Goal: Information Seeking & Learning: Learn about a topic

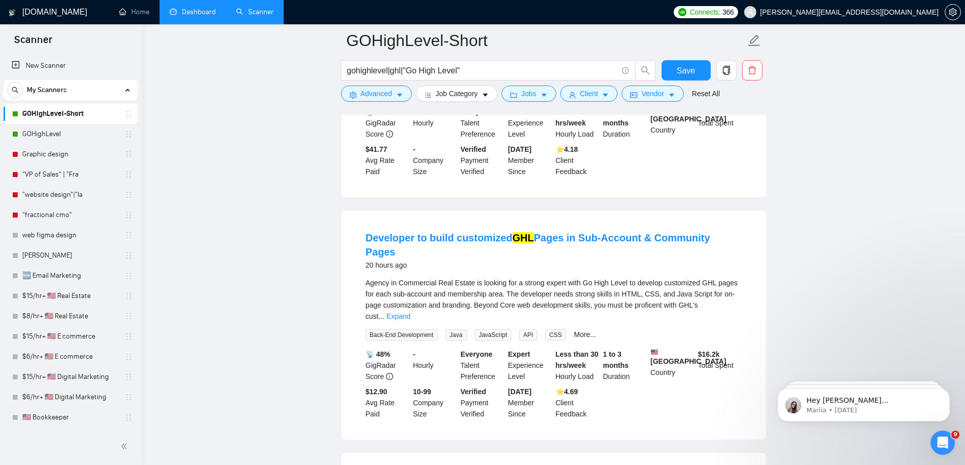
click at [199, 8] on link "Dashboard" at bounding box center [193, 12] width 46 height 9
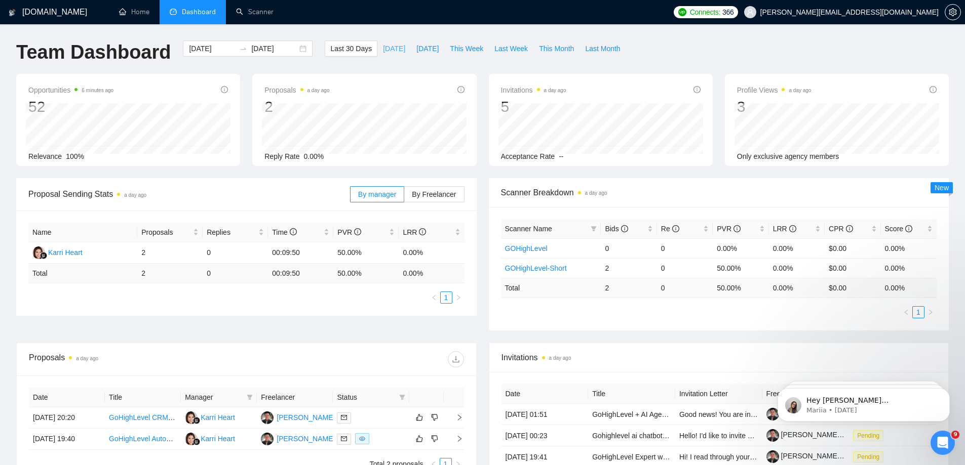
click at [385, 48] on span "[DATE]" at bounding box center [394, 48] width 22 height 11
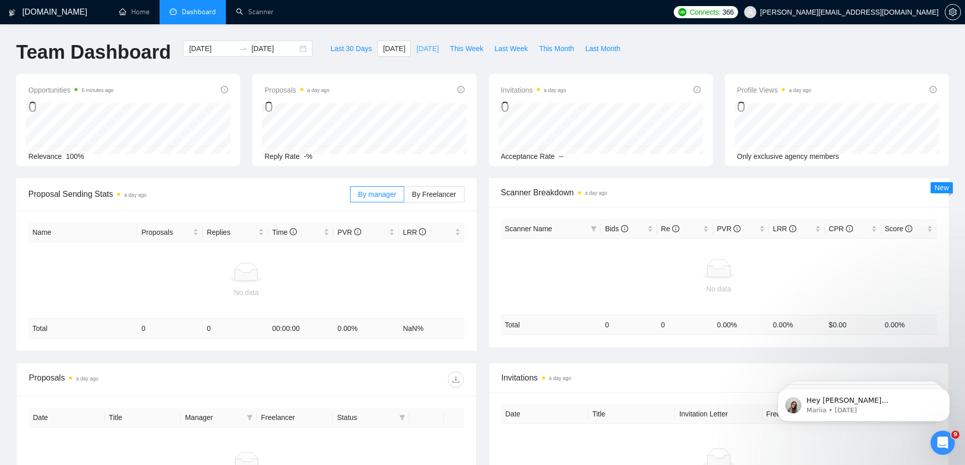
click at [416, 49] on span "[DATE]" at bounding box center [427, 48] width 22 height 11
type input "[DATE]"
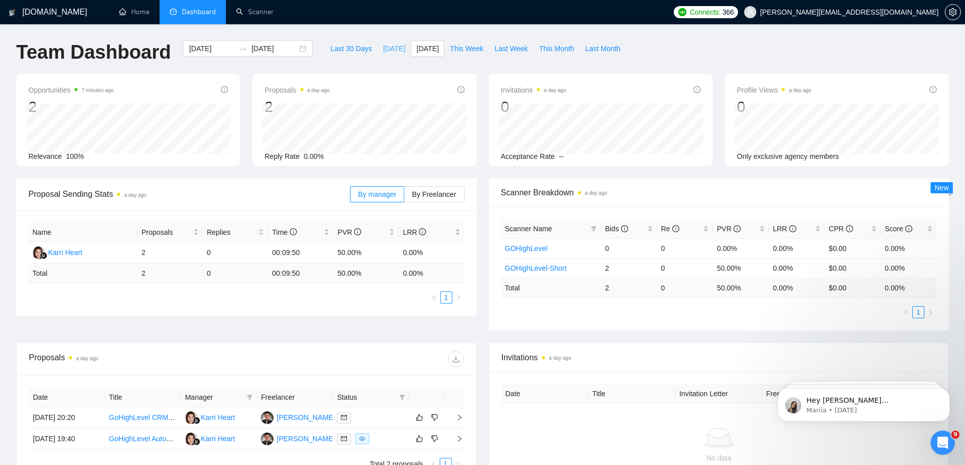
click at [383, 48] on span "[DATE]" at bounding box center [394, 48] width 22 height 11
type input "[DATE]"
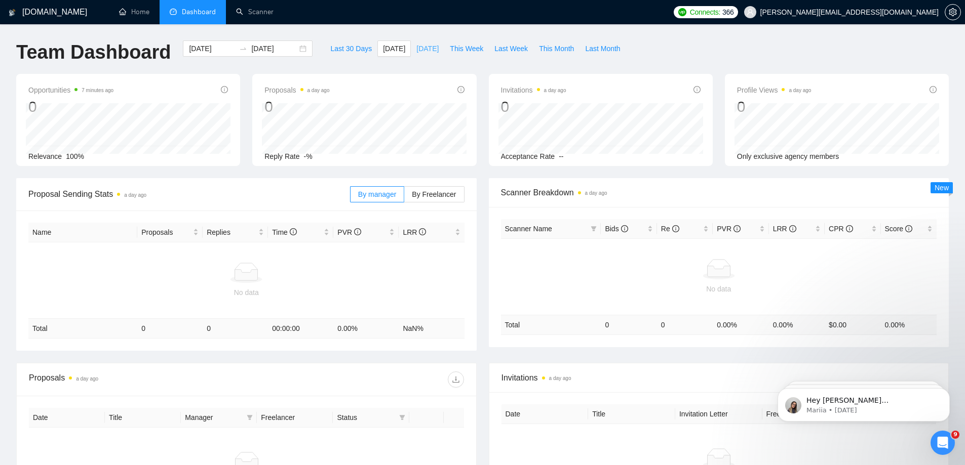
click at [416, 48] on span "[DATE]" at bounding box center [427, 48] width 22 height 11
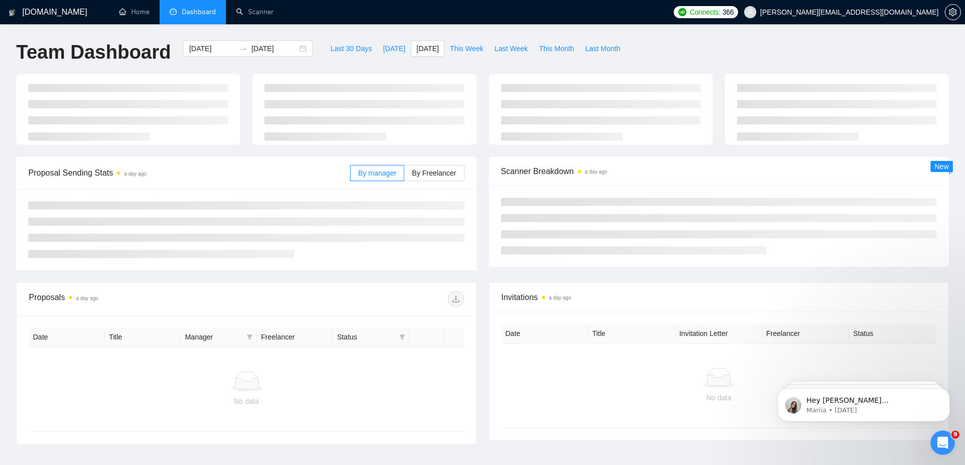
type input "[DATE]"
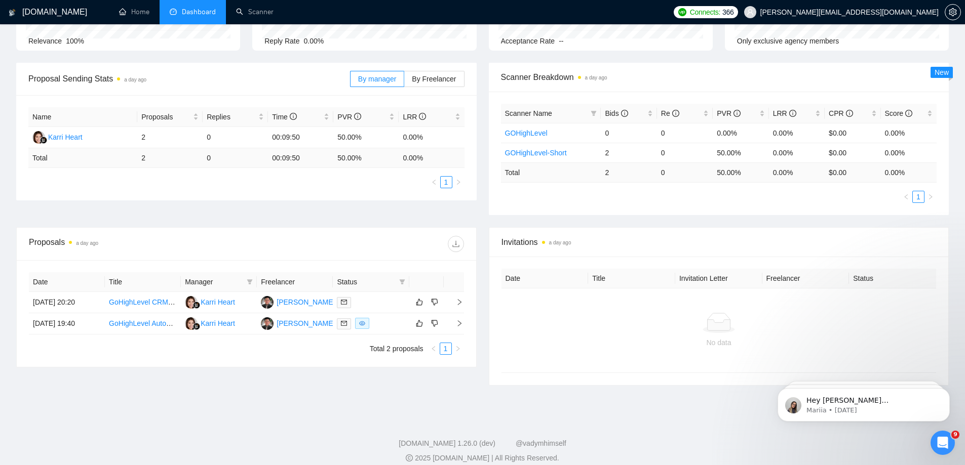
scroll to position [116, 0]
click at [156, 323] on link "GoHighLevel Automation and Admin Wanted For Successful Program" at bounding box center [218, 323] width 218 height 8
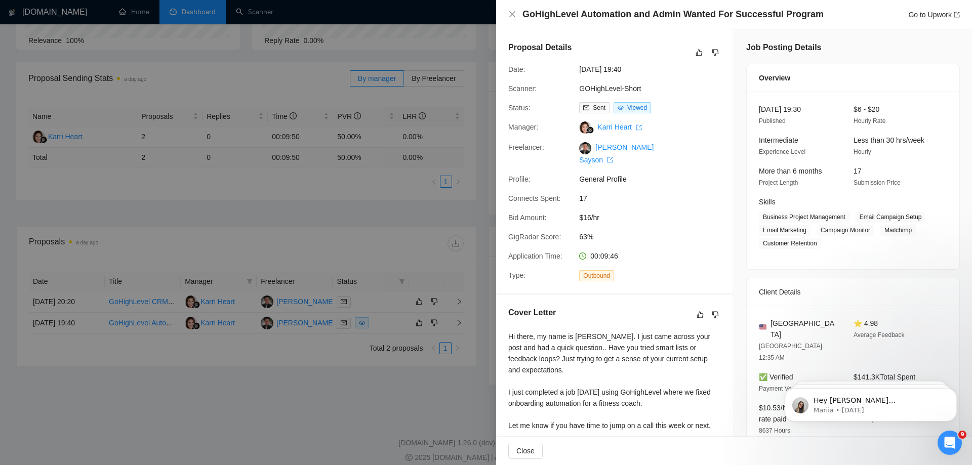
click at [590, 212] on span "$16/hr" at bounding box center [655, 217] width 152 height 11
click at [473, 215] on div at bounding box center [486, 232] width 972 height 465
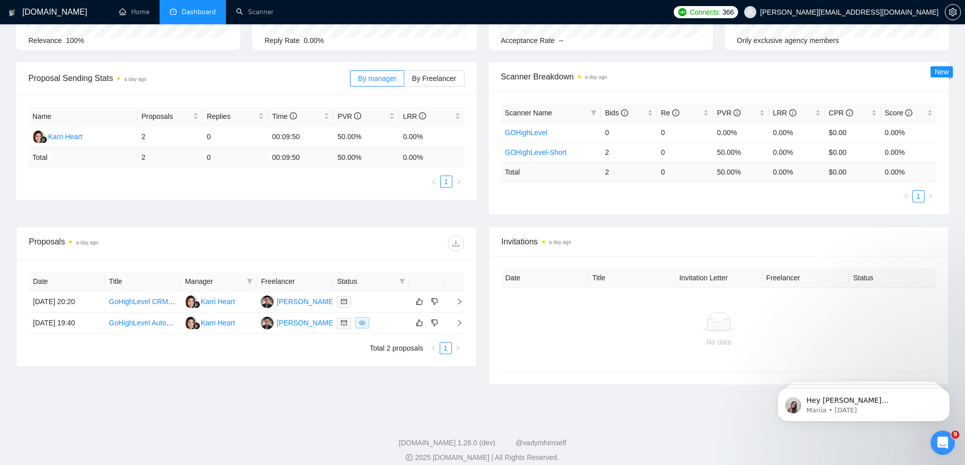
scroll to position [0, 0]
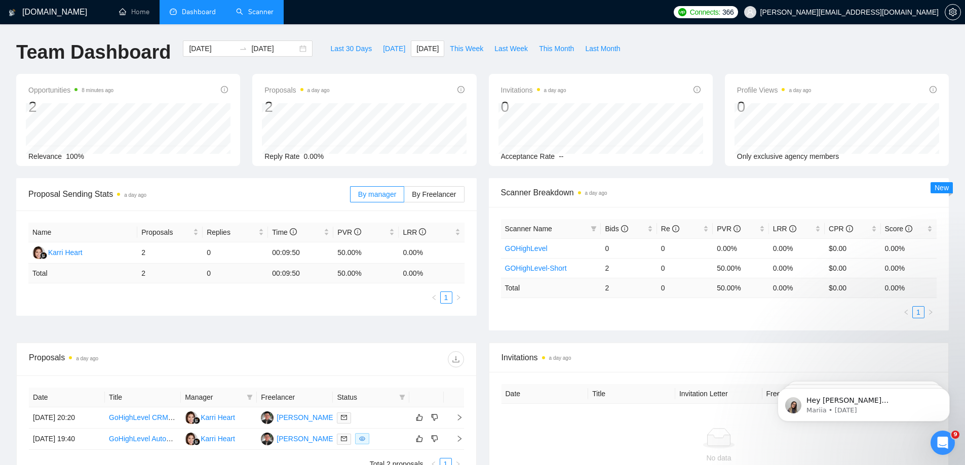
click at [269, 16] on link "Scanner" at bounding box center [254, 12] width 37 height 9
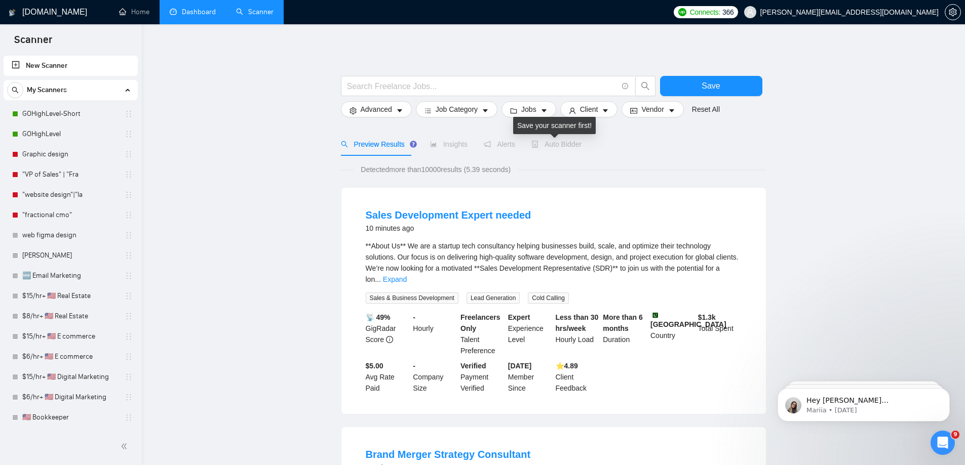
click at [561, 144] on span "Auto Bidder" at bounding box center [556, 144] width 50 height 8
click at [84, 115] on link "GOHighLevel-Short" at bounding box center [70, 114] width 96 height 20
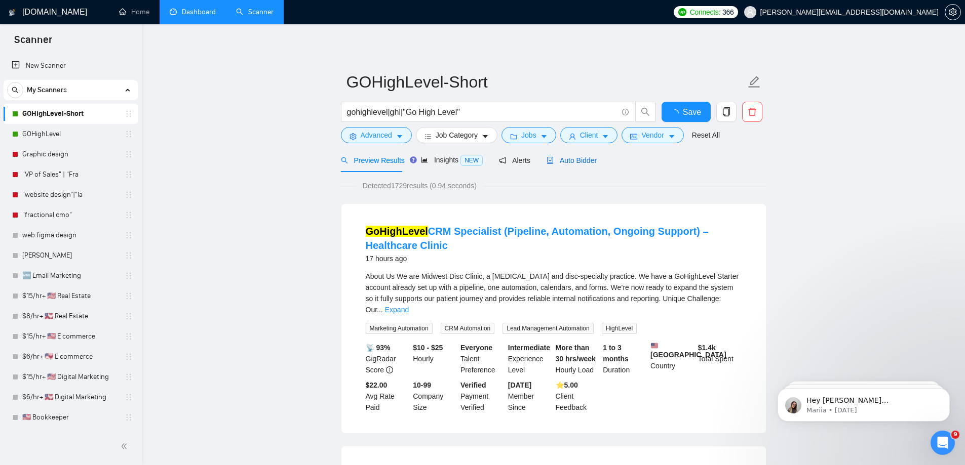
click at [565, 162] on span "Auto Bidder" at bounding box center [571, 160] width 50 height 8
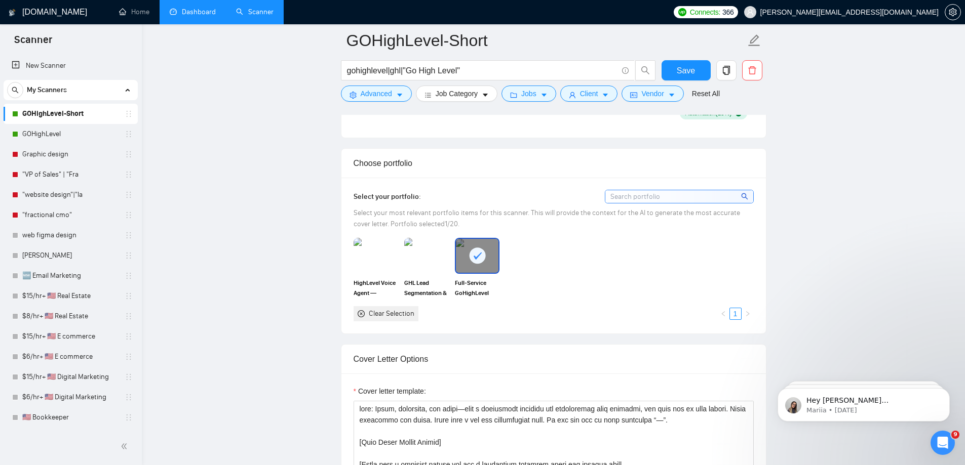
scroll to position [840, 0]
click at [426, 261] on img at bounding box center [426, 255] width 43 height 33
click at [383, 257] on img at bounding box center [375, 255] width 43 height 33
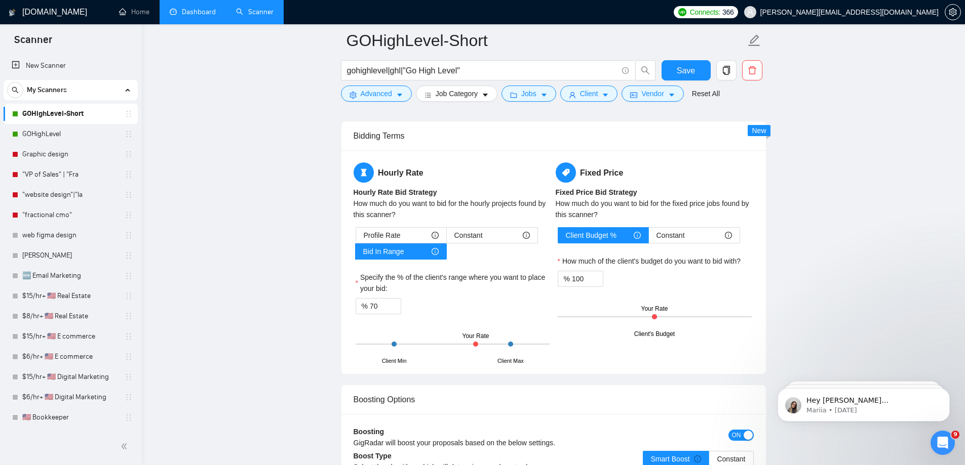
scroll to position [1536, 0]
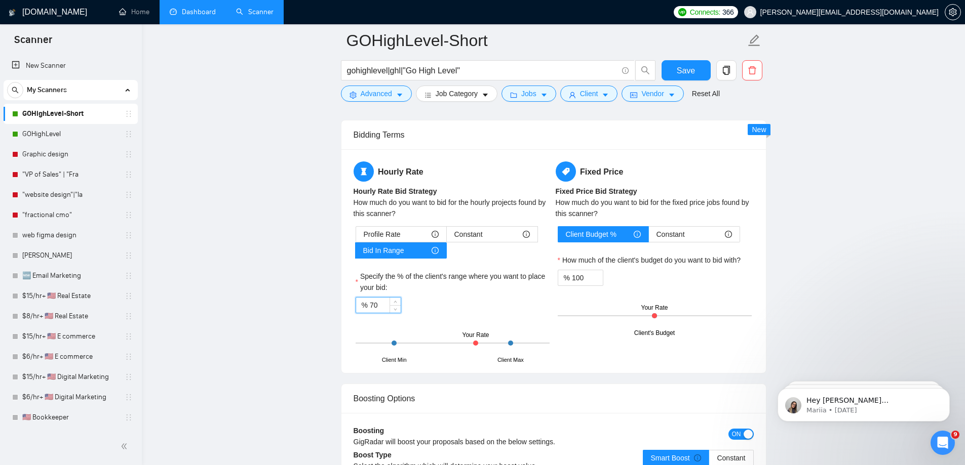
click at [372, 302] on input "70" at bounding box center [385, 305] width 31 height 15
type input "50"
click at [460, 294] on div "Specify the % of the client's range where you want to place your bid:" at bounding box center [452, 284] width 194 height 26
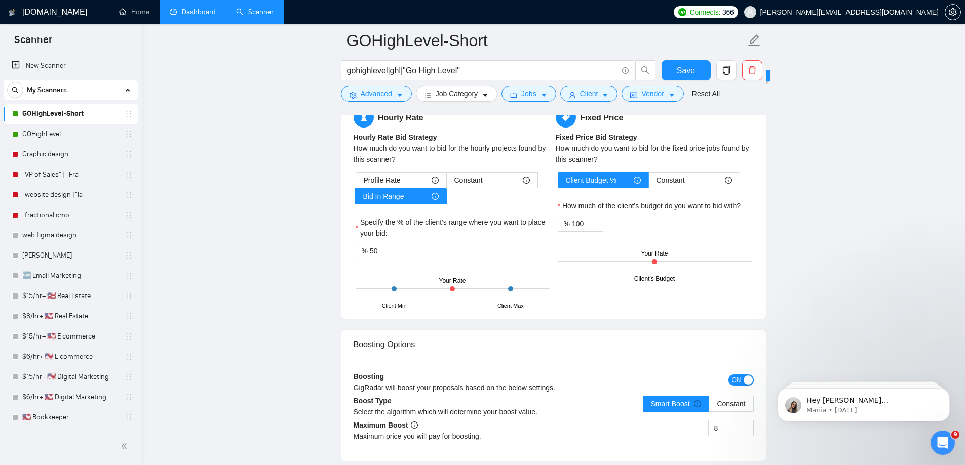
scroll to position [1585, 0]
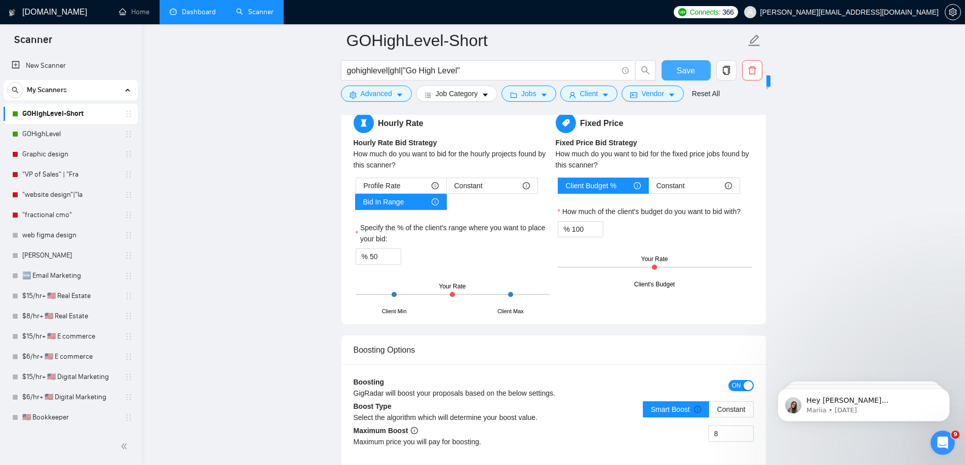
click at [683, 73] on span "Save" at bounding box center [686, 70] width 18 height 13
click at [61, 134] on link "GOHighLevel" at bounding box center [70, 134] width 96 height 20
click at [67, 138] on link "GOHighLevel" at bounding box center [70, 134] width 96 height 20
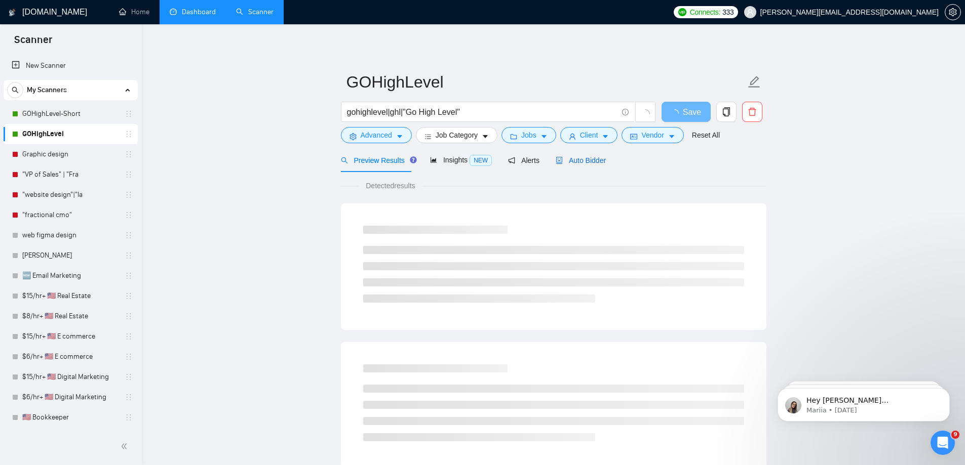
click at [572, 159] on span "Auto Bidder" at bounding box center [581, 160] width 50 height 8
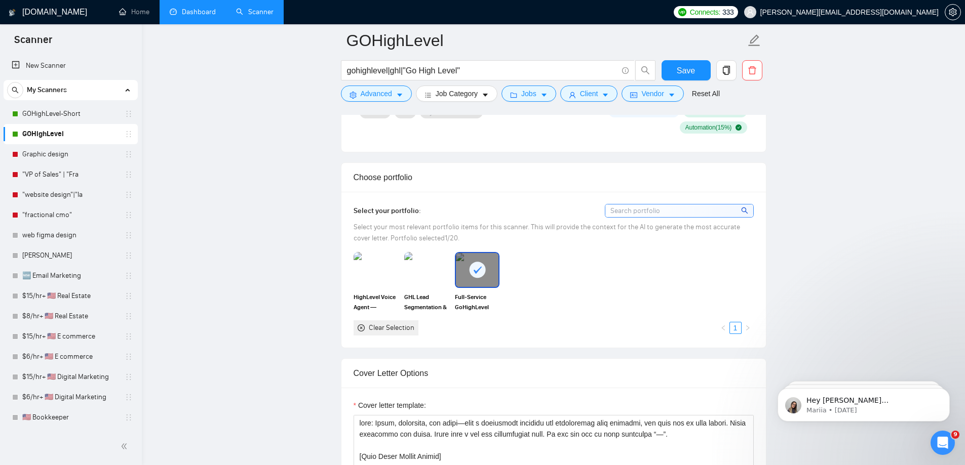
scroll to position [825, 0]
click at [424, 267] on img at bounding box center [426, 269] width 43 height 33
click at [388, 266] on img at bounding box center [375, 269] width 43 height 33
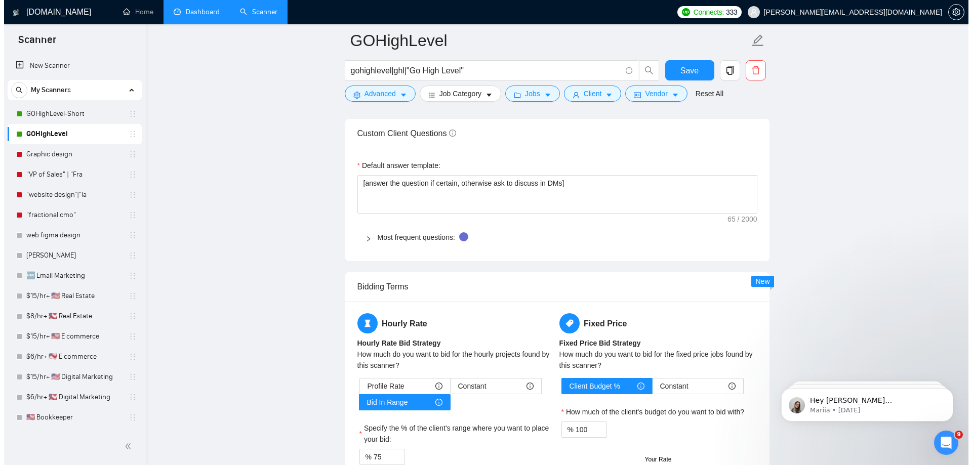
scroll to position [1562, 0]
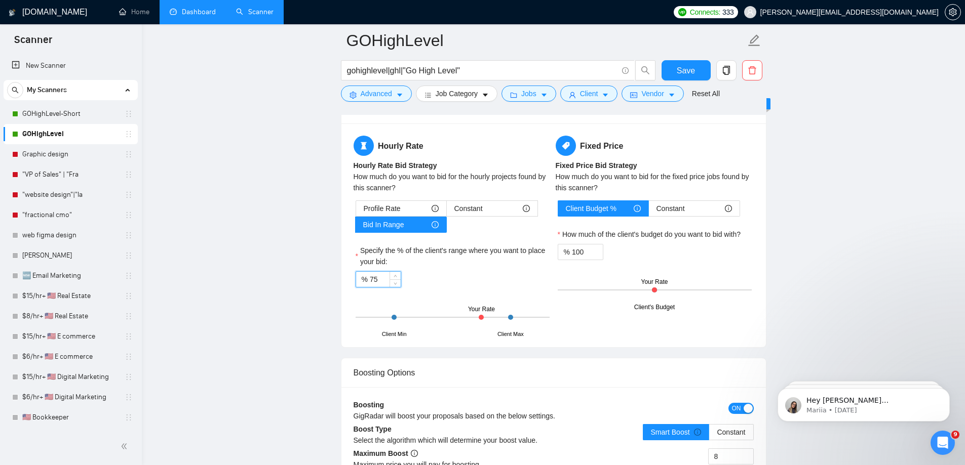
click at [378, 277] on input "75" at bounding box center [385, 279] width 31 height 15
type input "45"
click at [685, 68] on span "Save" at bounding box center [686, 70] width 18 height 13
click at [536, 97] on button "Jobs" at bounding box center [528, 94] width 55 height 16
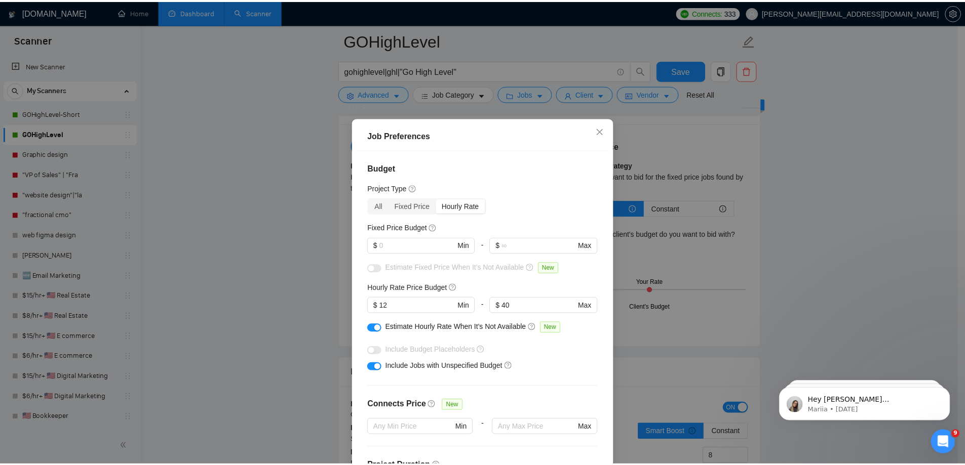
scroll to position [245, 0]
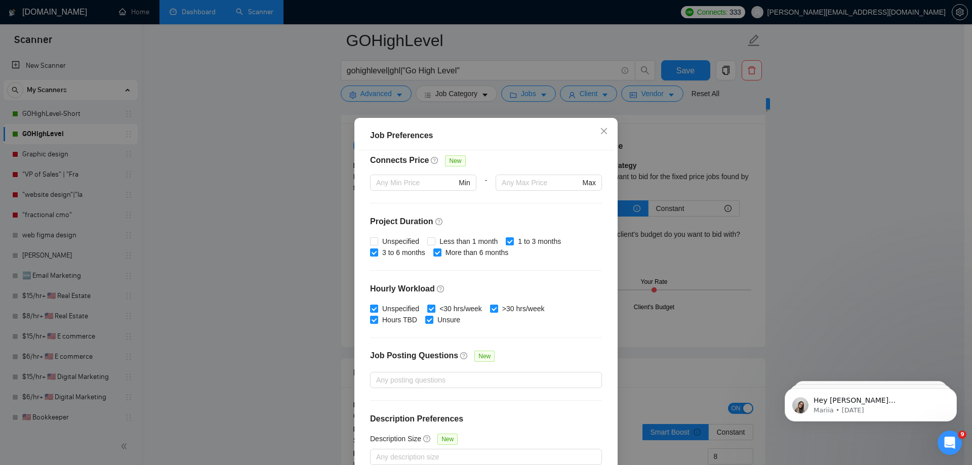
click at [702, 125] on div "Job Preferences Budget Project Type All Fixed Price Hourly Rate Fixed Price Bud…" at bounding box center [486, 232] width 972 height 465
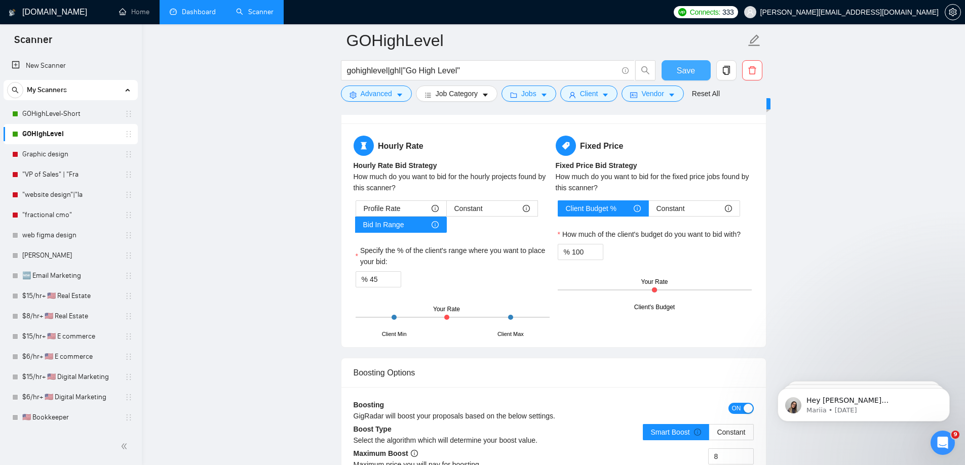
click at [694, 74] on span "Save" at bounding box center [686, 70] width 18 height 13
click at [65, 175] on link ""VP of Sales" | "Fra" at bounding box center [70, 175] width 96 height 20
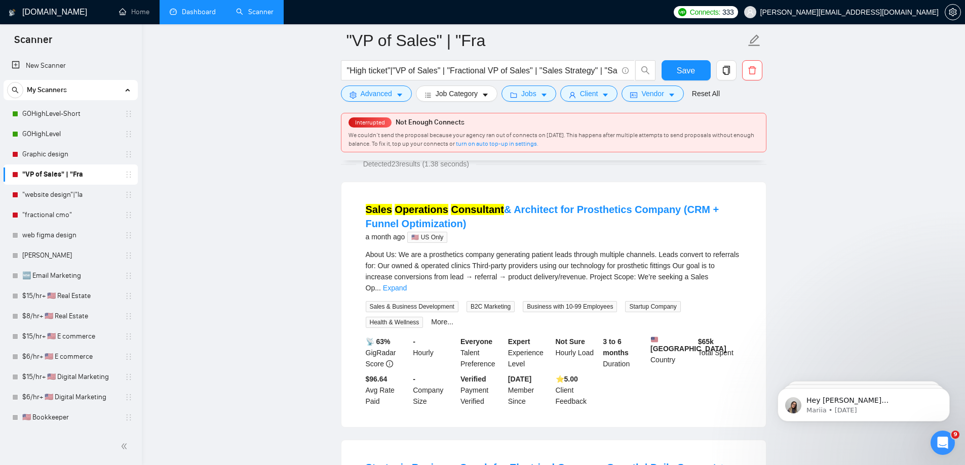
scroll to position [76, 0]
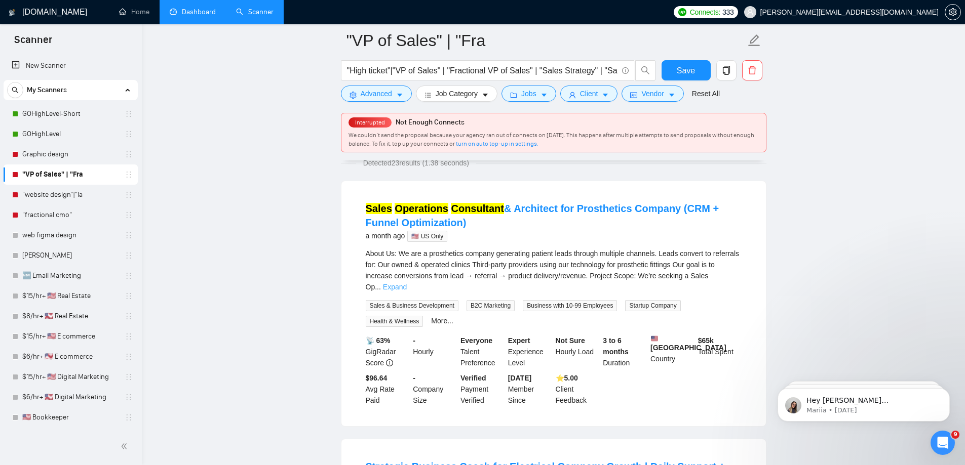
click at [407, 283] on link "Expand" at bounding box center [395, 287] width 24 height 8
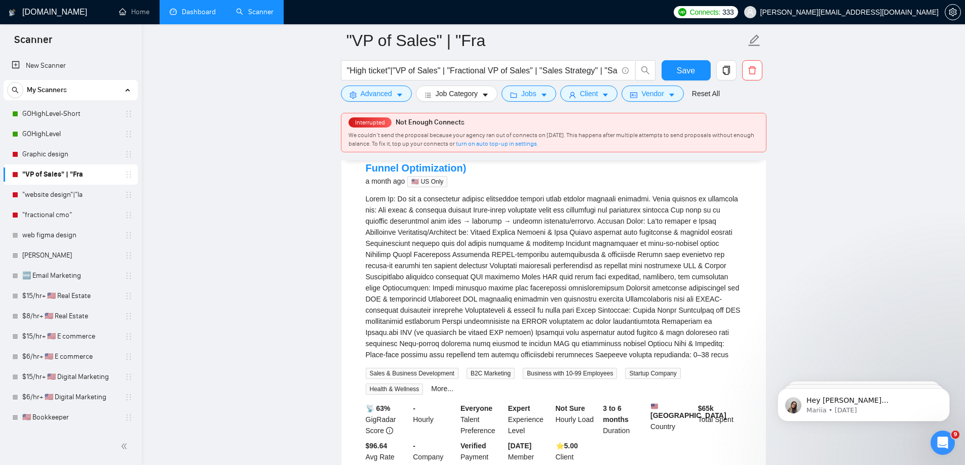
scroll to position [131, 0]
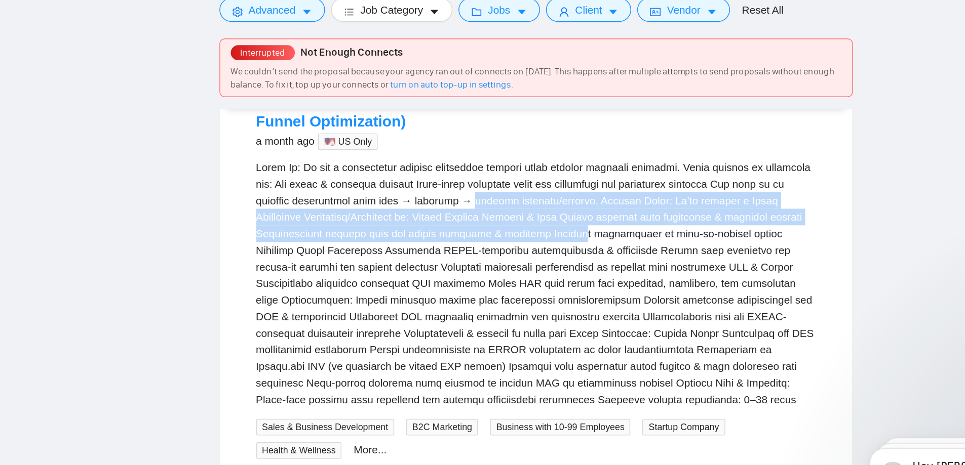
drag, startPoint x: 506, startPoint y: 226, endPoint x: 519, endPoint y: 240, distance: 19.0
click at [519, 240] on div "About Us:\a We are a prosthetics company generating patient leads through multi…" at bounding box center [554, 277] width 376 height 167
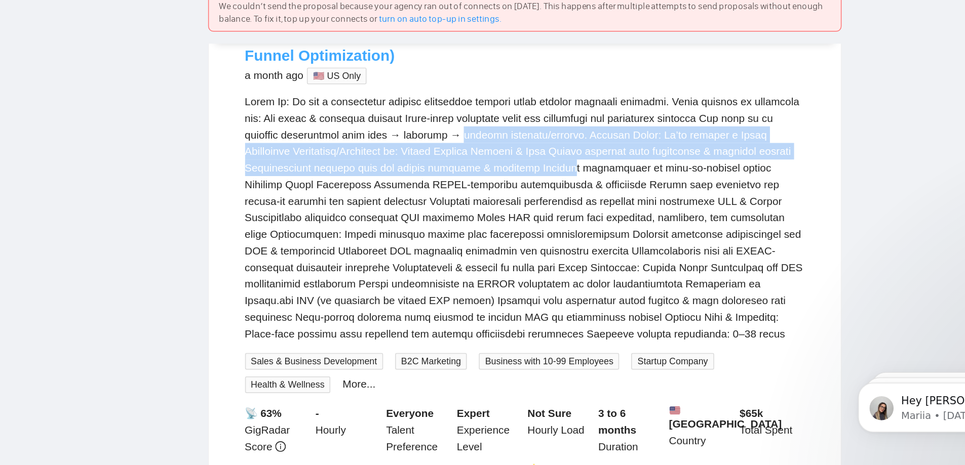
click at [399, 171] on link "Sales Operations Consultant & Architect for Prosthetics Company (CRM + Funnel O…" at bounding box center [542, 161] width 353 height 25
click at [366, 236] on div "About Us:\a We are a prosthetics company generating patient leads through multi…" at bounding box center [554, 277] width 376 height 167
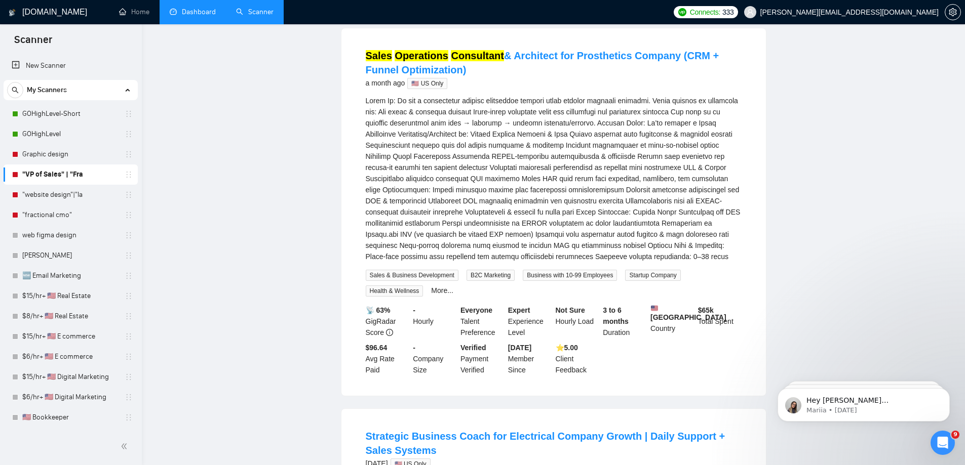
scroll to position [0, 0]
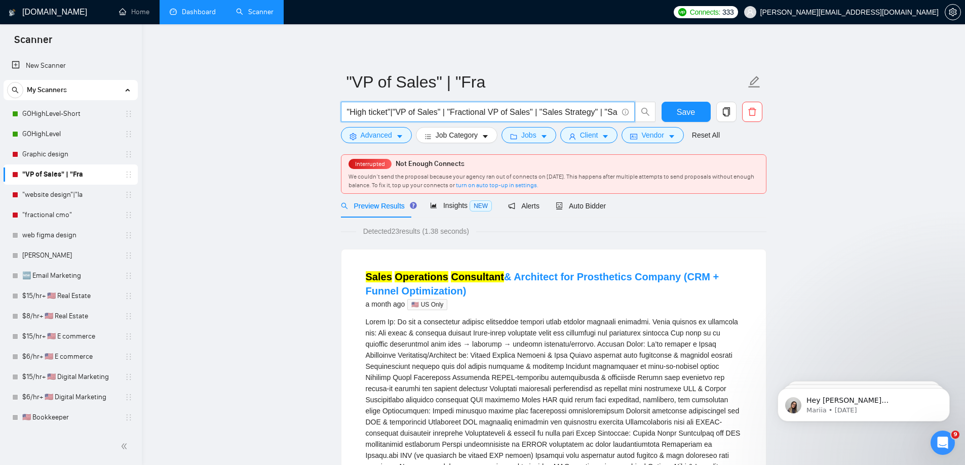
click at [347, 110] on input ""High ticket"|"VP of Sales" | "Fractional VP of Sales" | "Sales Strategy" | "Sa…" at bounding box center [482, 112] width 270 height 13
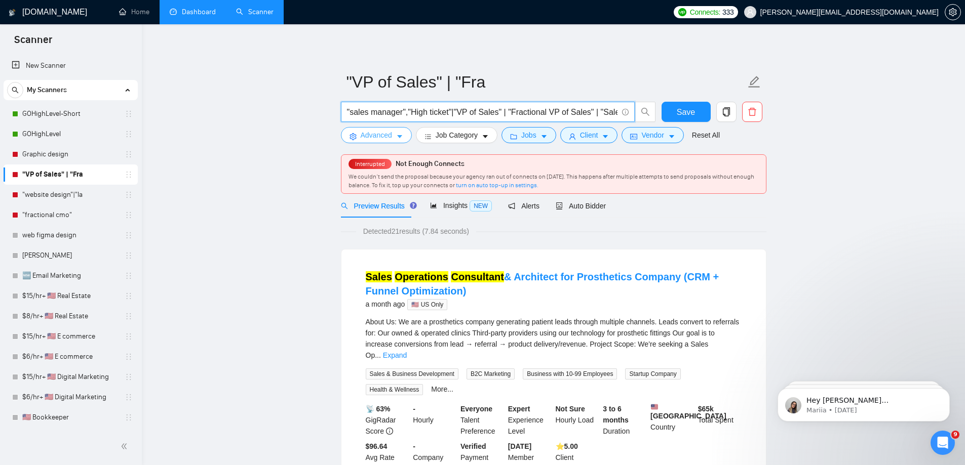
type input ""sales manager","High ticket"|"VP of Sales" | "Fractional VP of Sales" | "Sales…"
click at [375, 134] on span "Advanced" at bounding box center [376, 135] width 31 height 11
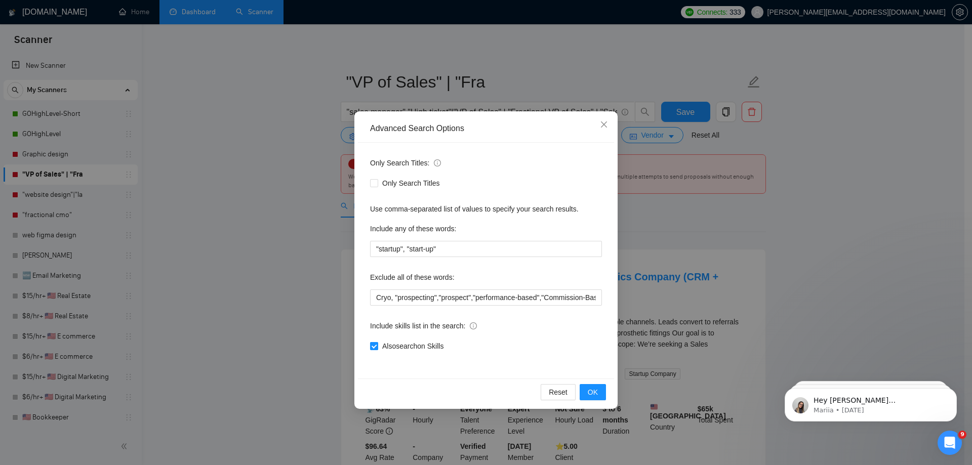
click at [375, 346] on input "Also search on Skills" at bounding box center [373, 345] width 7 height 7
checkbox input "false"
click at [592, 391] on span "OK" at bounding box center [593, 392] width 10 height 11
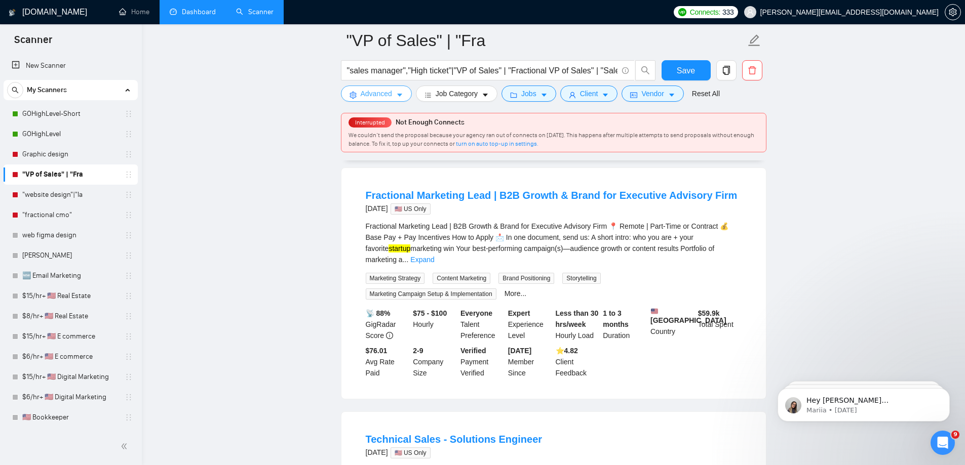
scroll to position [305, 0]
click at [434, 257] on link "Expand" at bounding box center [422, 261] width 24 height 8
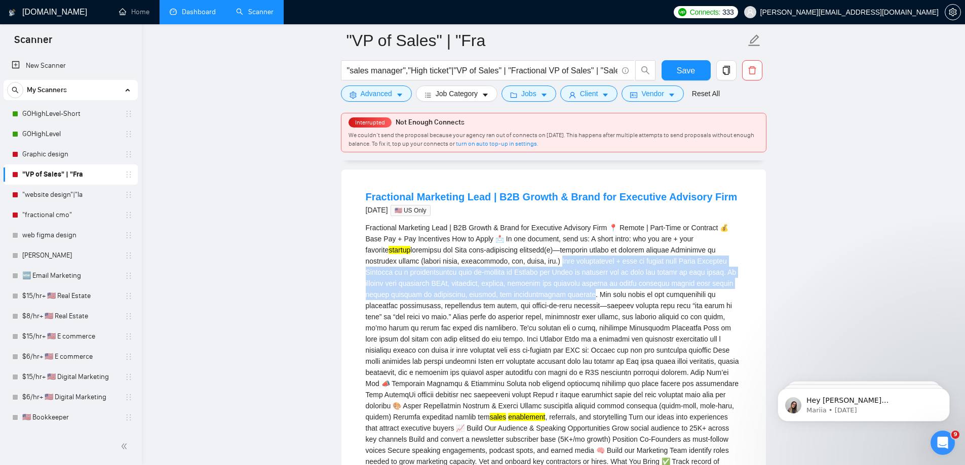
drag, startPoint x: 497, startPoint y: 265, endPoint x: 546, endPoint y: 298, distance: 59.3
click at [546, 298] on div "Fractional Marketing Lead | B2B Growth & Brand for Executive Advisory Firm 📍 Re…" at bounding box center [554, 406] width 376 height 368
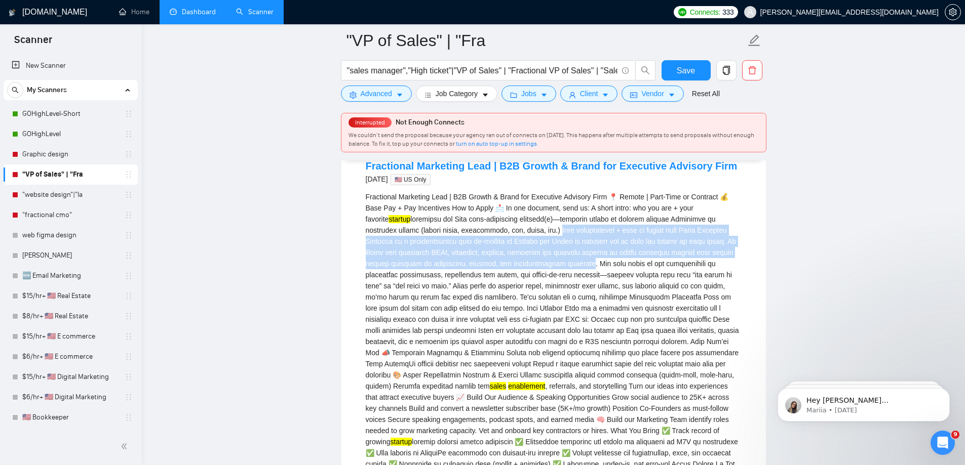
scroll to position [354, 0]
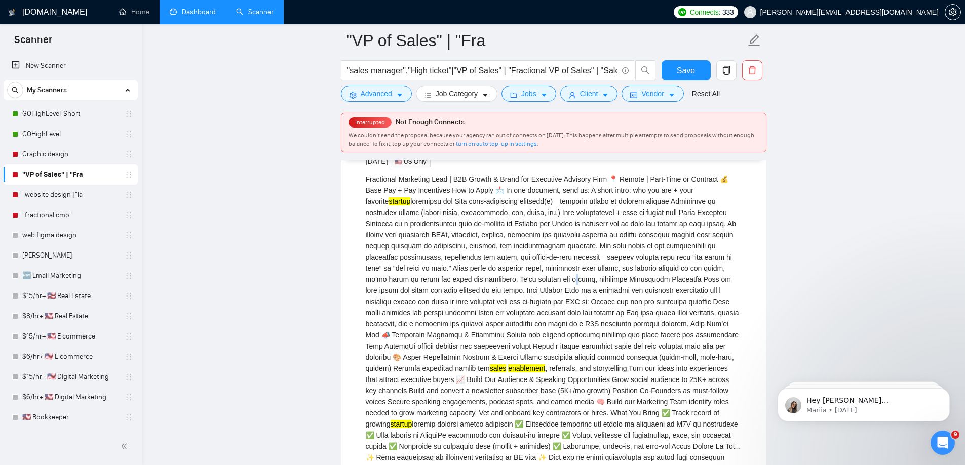
click at [527, 285] on div "Fractional Marketing Lead | B2B Growth & Brand for Executive Advisory Firm 📍 Re…" at bounding box center [554, 358] width 376 height 368
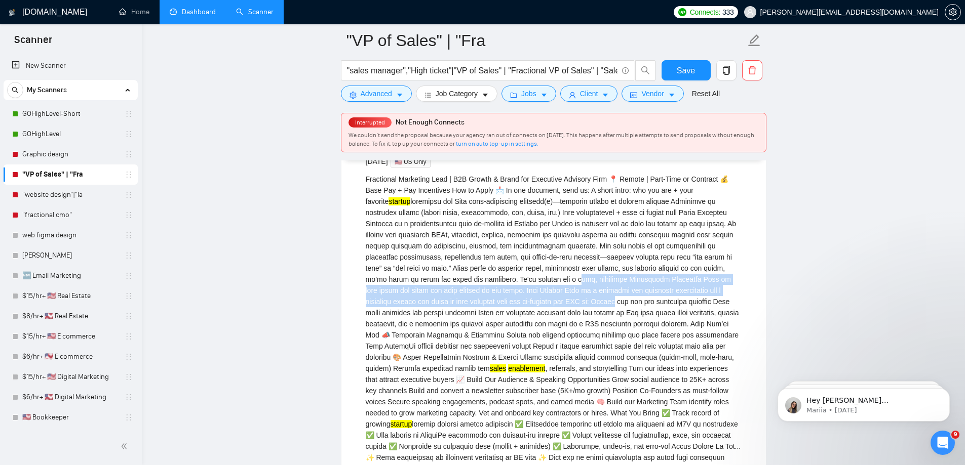
drag, startPoint x: 531, startPoint y: 283, endPoint x: 535, endPoint y: 306, distance: 24.2
click at [535, 306] on div "Fractional Marketing Lead | B2B Growth & Brand for Executive Advisory Firm 📍 Re…" at bounding box center [554, 358] width 376 height 368
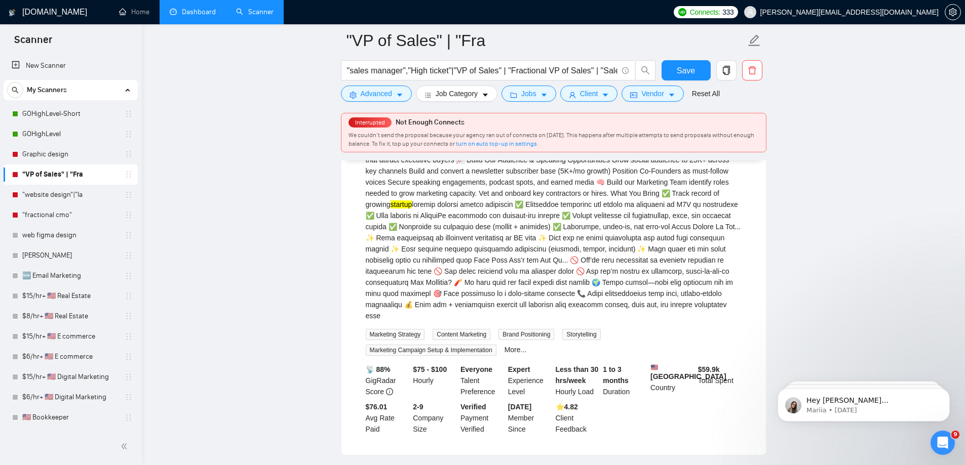
scroll to position [575, 0]
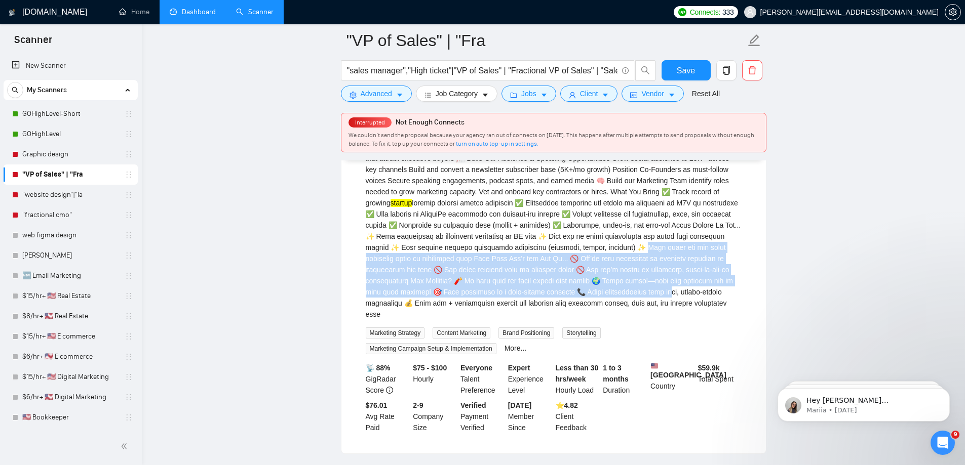
drag, startPoint x: 560, startPoint y: 249, endPoint x: 575, endPoint y: 300, distance: 53.0
click at [575, 300] on div "Fractional Marketing Lead | B2B Growth & Brand for Executive Advisory Firm 📍 Re…" at bounding box center [554, 136] width 376 height 368
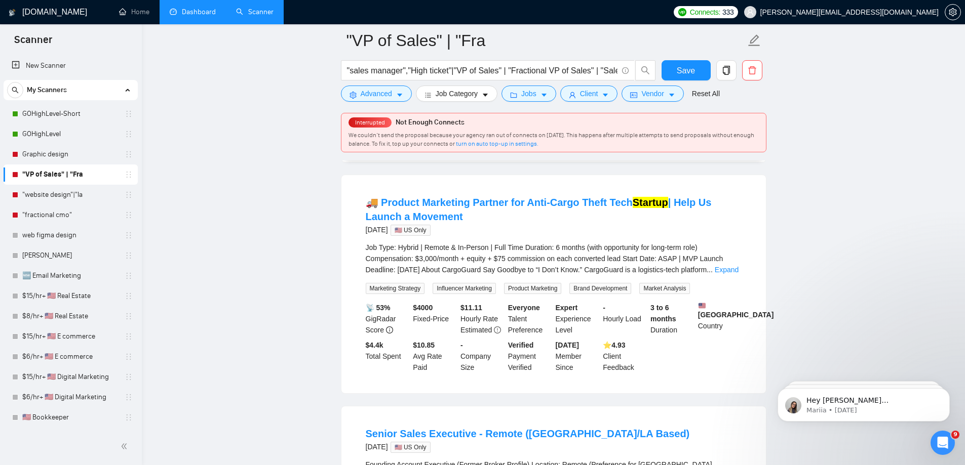
scroll to position [1084, 0]
click at [484, 254] on div "Job Type: Hybrid | Remote & In-Person | Full Time Duration: 6 months (with oppo…" at bounding box center [554, 259] width 376 height 33
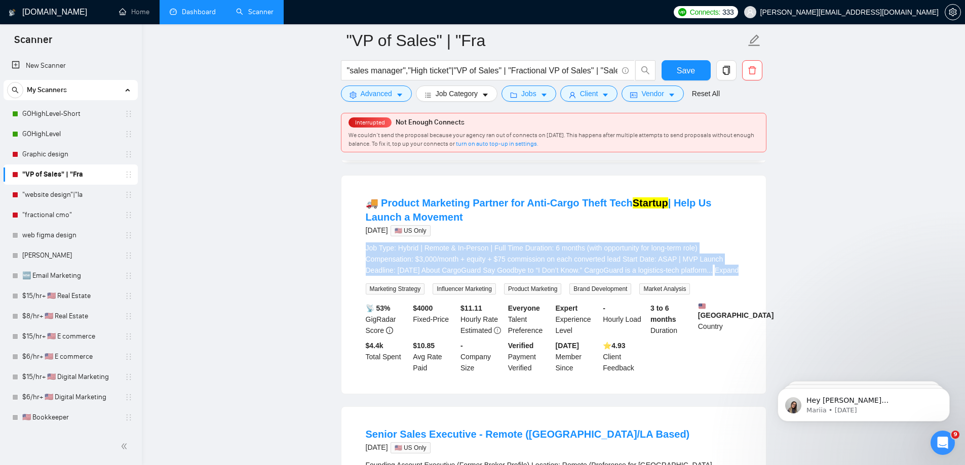
click at [484, 254] on div "Job Type: Hybrid | Remote & In-Person | Full Time Duration: 6 months (with oppo…" at bounding box center [554, 259] width 376 height 33
click at [491, 263] on div "Job Type: Hybrid | Remote & In-Person | Full Time Duration: 6 months (with oppo…" at bounding box center [554, 259] width 376 height 33
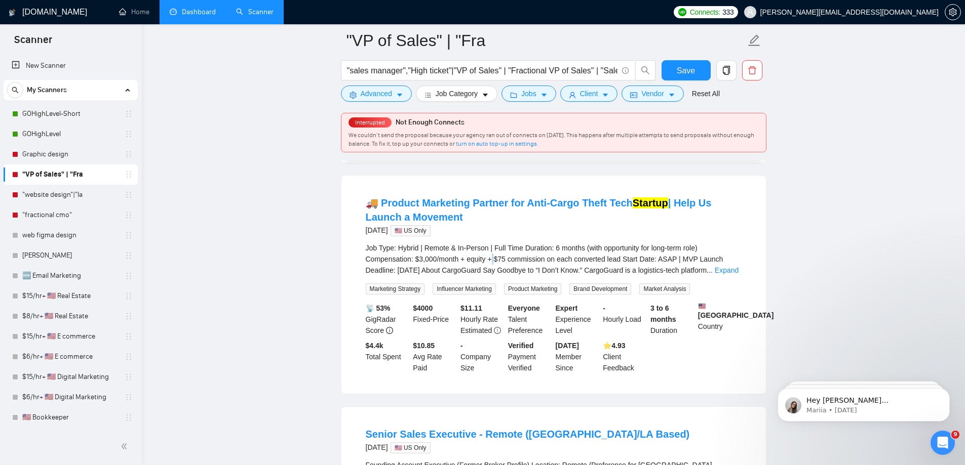
click at [491, 263] on div "Job Type: Hybrid | Remote & In-Person | Full Time Duration: 6 months (with oppo…" at bounding box center [554, 259] width 376 height 33
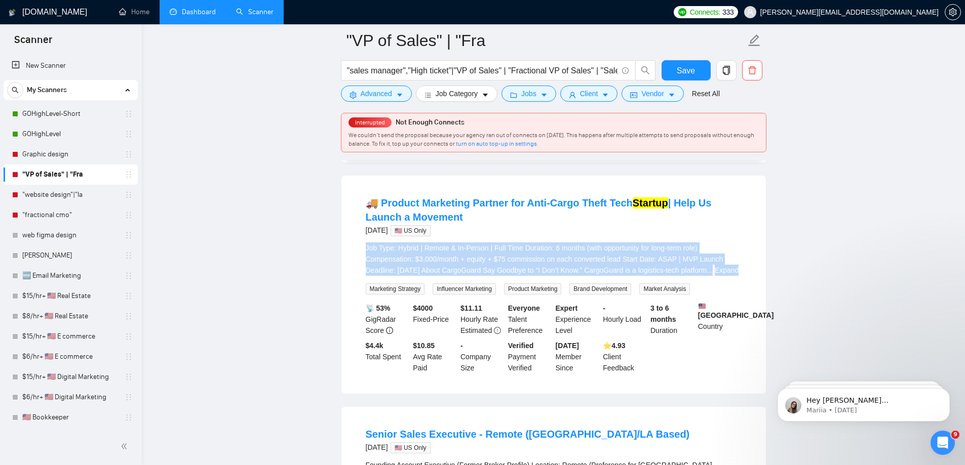
click at [491, 263] on div "Job Type: Hybrid | Remote & In-Person | Full Time Duration: 6 months (with oppo…" at bounding box center [554, 259] width 376 height 33
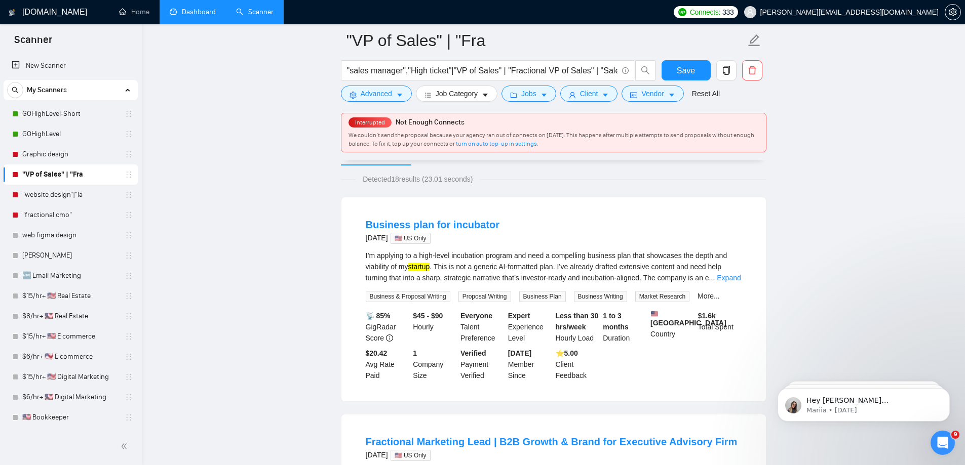
scroll to position [41, 0]
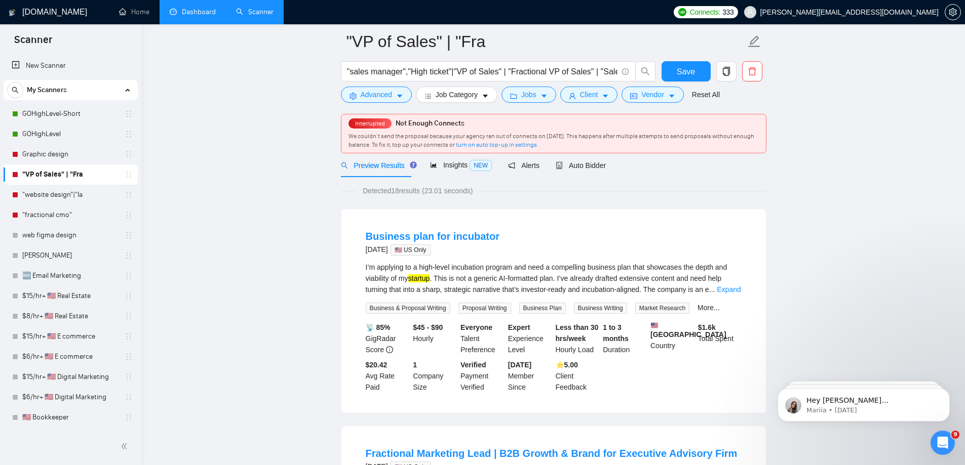
click at [194, 8] on link "Dashboard" at bounding box center [193, 12] width 46 height 9
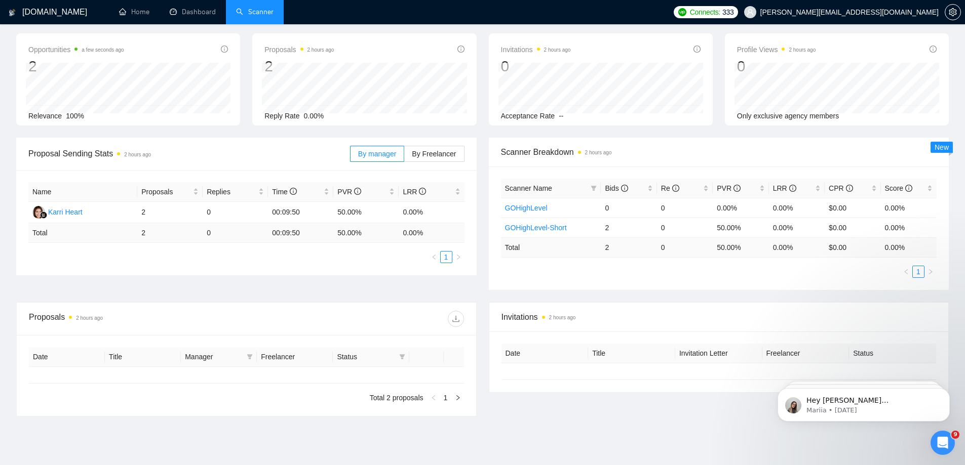
type input "[DATE]"
